Goal: Connect with others: Connect with others

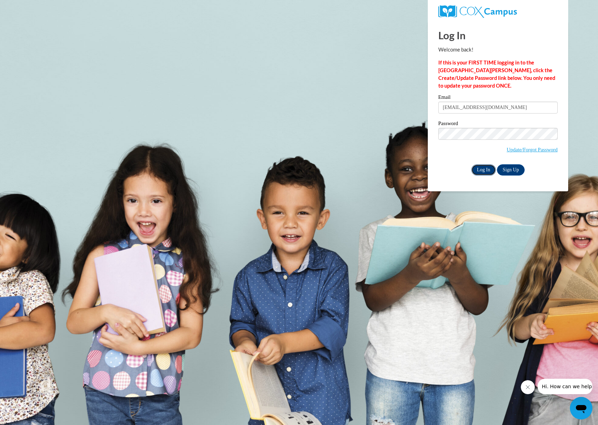
click at [483, 170] on input "Log In" at bounding box center [483, 170] width 25 height 11
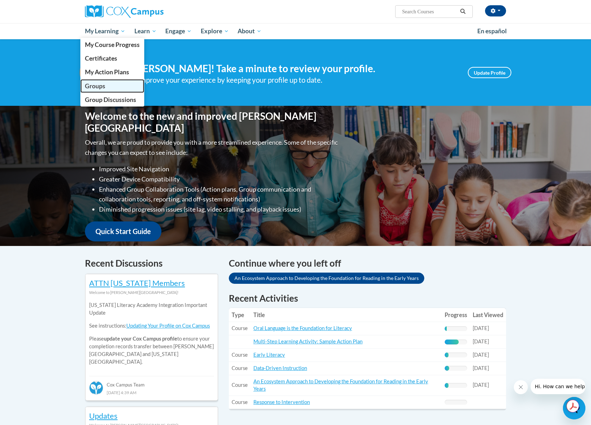
click at [96, 89] on span "Groups" at bounding box center [95, 85] width 20 height 7
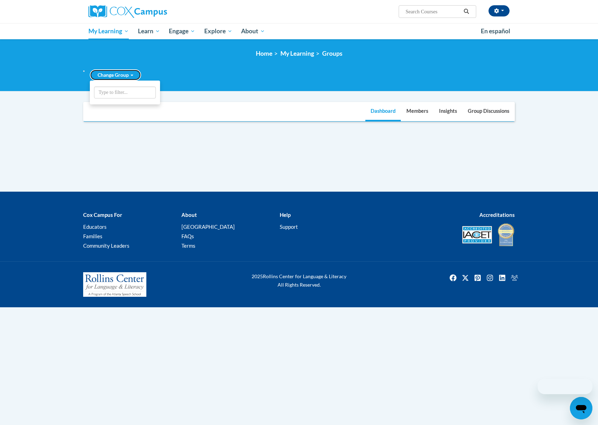
click at [127, 76] on link "Change Group" at bounding box center [115, 74] width 51 height 11
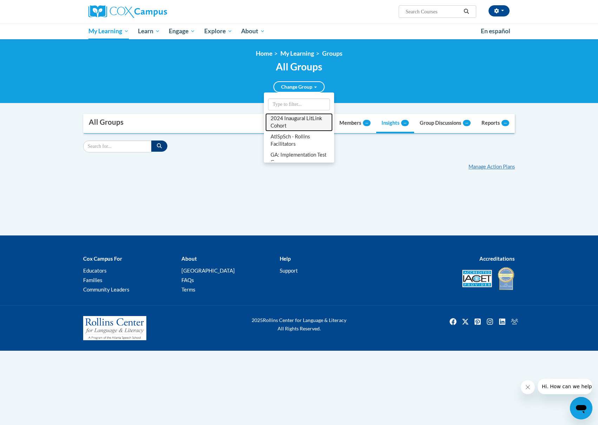
click at [298, 128] on link "2024 Inaugural LitLink Cohort" at bounding box center [298, 122] width 67 height 18
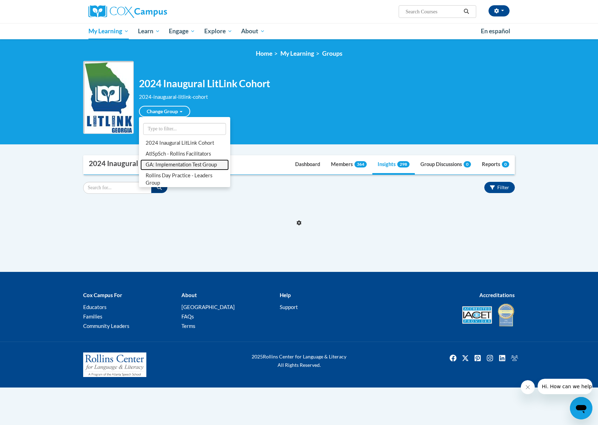
click at [186, 165] on link "GA: Implementation Test Group" at bounding box center [184, 165] width 88 height 11
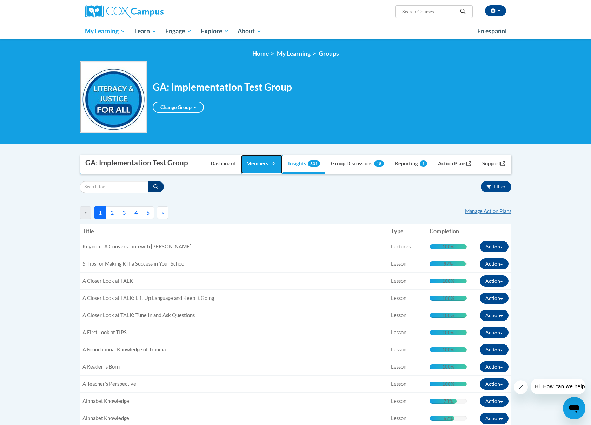
drag, startPoint x: 250, startPoint y: 163, endPoint x: 116, endPoint y: 173, distance: 134.0
click at [250, 163] on link "Members 9" at bounding box center [261, 164] width 41 height 19
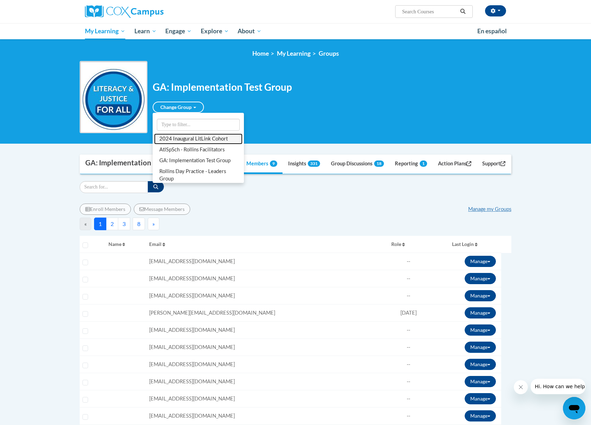
click at [181, 138] on link "2024 Inaugural LitLink Cohort" at bounding box center [198, 139] width 88 height 11
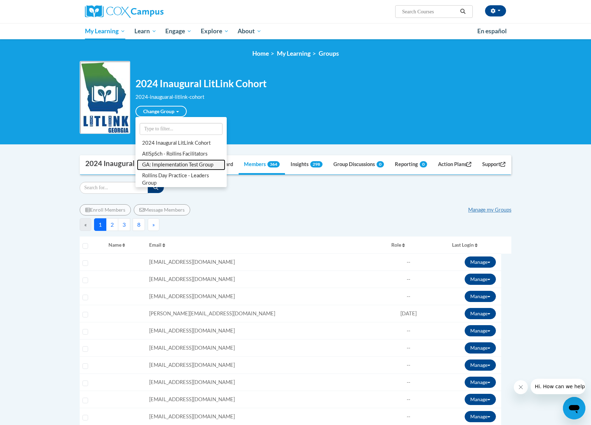
click at [180, 170] on link "GA: Implementation Test Group" at bounding box center [181, 165] width 88 height 11
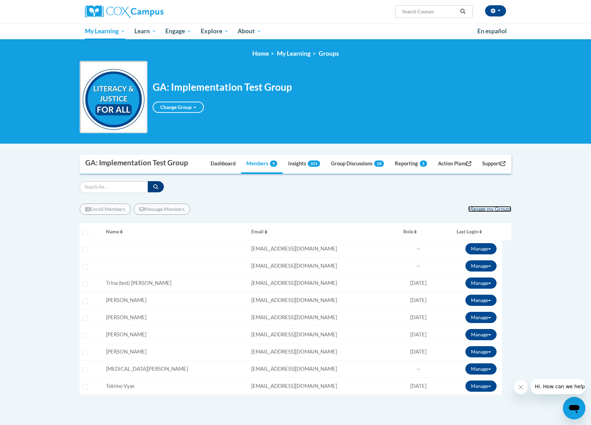
drag, startPoint x: 483, startPoint y: 207, endPoint x: 478, endPoint y: 211, distance: 7.0
click at [484, 207] on link "Manage my Groups" at bounding box center [489, 209] width 43 height 6
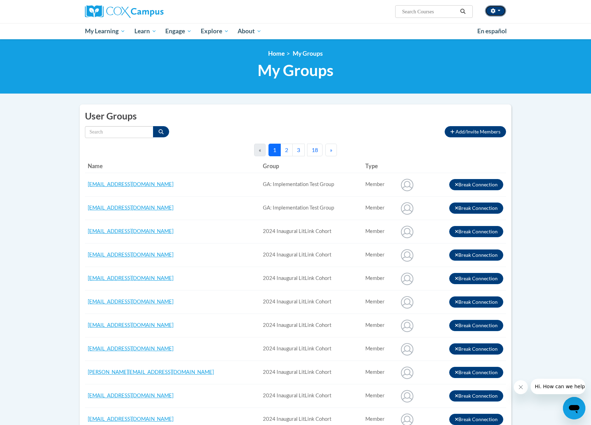
click at [501, 11] on button "button" at bounding box center [495, 10] width 21 height 11
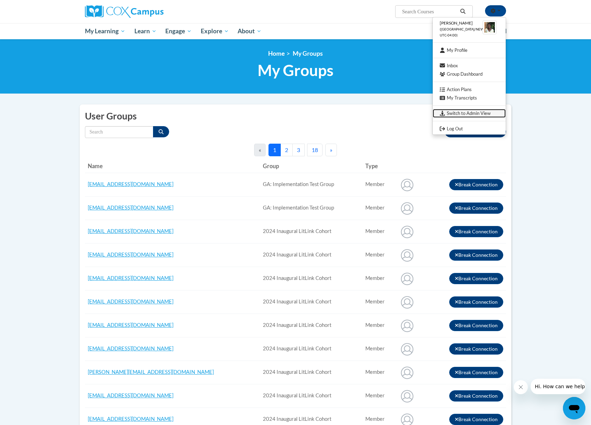
click at [452, 109] on link "Switch to Admin View" at bounding box center [469, 113] width 73 height 9
